Goal: Browse casually

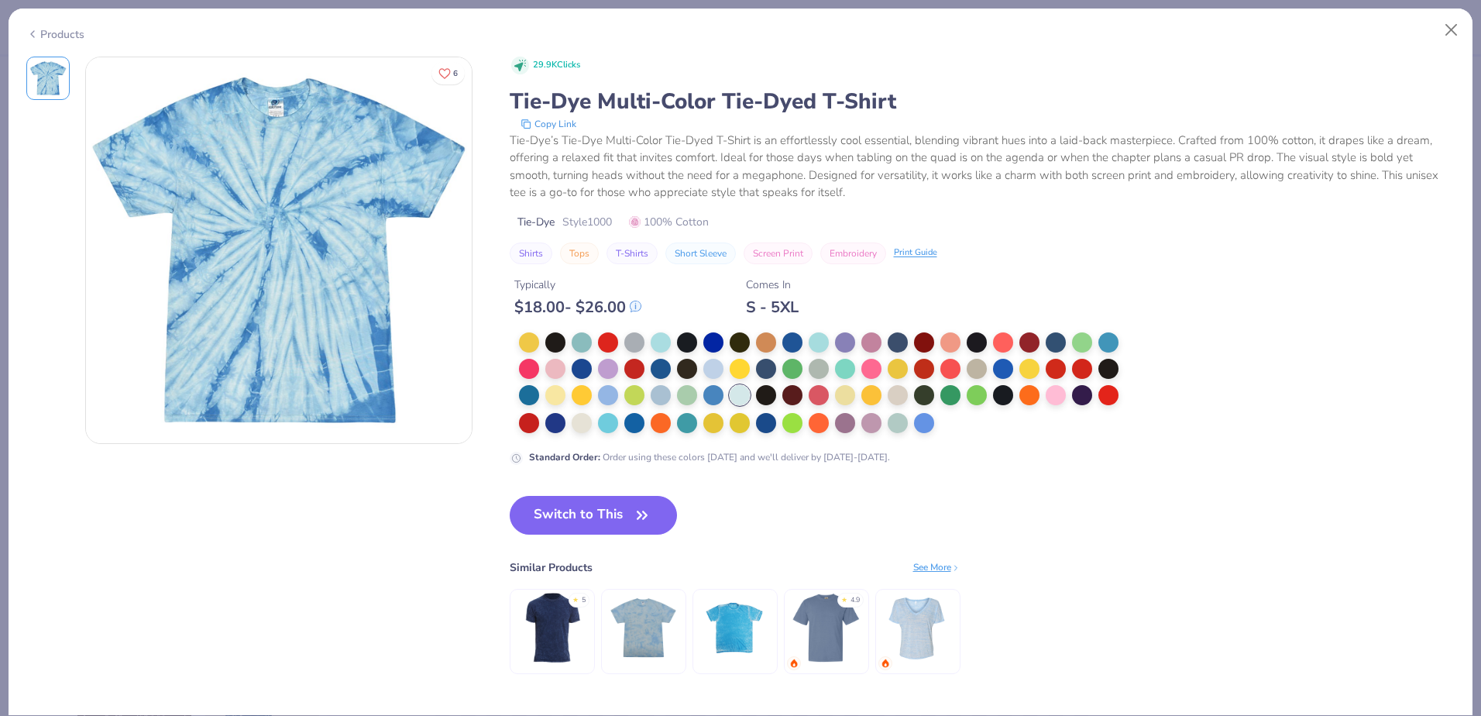
drag, startPoint x: 325, startPoint y: 196, endPoint x: 309, endPoint y: 582, distance: 386.8
click at [309, 582] on div "6" at bounding box center [278, 381] width 387 height 648
click at [1460, 29] on button "Close" at bounding box center [1451, 29] width 29 height 29
